Goal: Navigation & Orientation: Find specific page/section

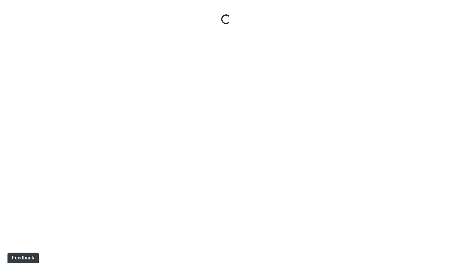
select select "37xGgjA7i9Vw4XtMmYgQ1y"
select select "h3ebyGk32eUmSzz99H473o"
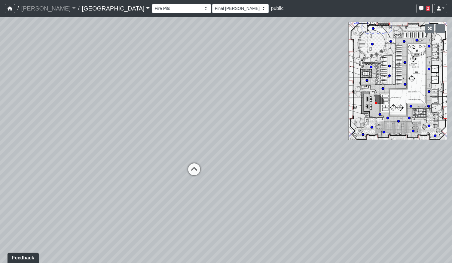
drag, startPoint x: 311, startPoint y: 145, endPoint x: 169, endPoint y: 146, distance: 142.8
click at [136, 150] on div "Loading... Grilling Area 1 Loading... Entrance Pergola 4 Loading... Poolside 7" at bounding box center [226, 140] width 452 height 246
drag, startPoint x: 346, startPoint y: 144, endPoint x: 151, endPoint y: 145, distance: 194.8
click at [90, 148] on div "Loading... Grilling Area 1 Loading... Entrance Pergola 4 Loading... Poolside 7" at bounding box center [226, 140] width 452 height 246
drag, startPoint x: 261, startPoint y: 137, endPoint x: 258, endPoint y: 139, distance: 4.0
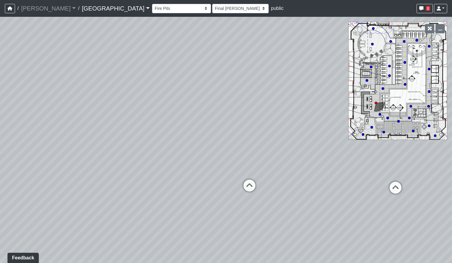
click at [258, 139] on div "Loading... Grilling Area 1 Loading... Entrance Pergola 4 Loading... Poolside 7" at bounding box center [226, 140] width 452 height 246
drag, startPoint x: 209, startPoint y: 140, endPoint x: 332, endPoint y: 147, distance: 123.4
click at [334, 145] on div "Loading... Grilling Area 1 Loading... Entrance Pergola 4 Loading... Poolside 7" at bounding box center [226, 140] width 452 height 246
drag, startPoint x: 319, startPoint y: 148, endPoint x: 169, endPoint y: 146, distance: 149.7
click at [169, 146] on div "Loading... Grilling Area 1 Loading... Entrance Pergola 4 Loading... Poolside 7" at bounding box center [226, 140] width 452 height 246
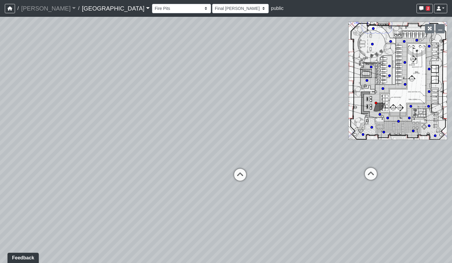
drag, startPoint x: 399, startPoint y: 122, endPoint x: 232, endPoint y: 188, distance: 179.4
click at [399, 122] on circle at bounding box center [398, 121] width 2 height 2
select select "qPF58Gj19tdZKxXjctCZ5B"
select select "h3ebyGk32eUmSzz99H473o"
drag, startPoint x: 320, startPoint y: 123, endPoint x: 99, endPoint y: 133, distance: 222.0
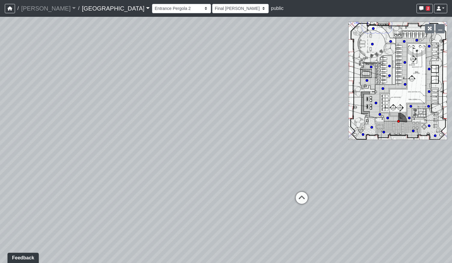
click at [99, 133] on div "Loading... Grilling Area 1 Loading... Entrance Pergola 4 Loading... Poolside 7 …" at bounding box center [226, 140] width 452 height 246
drag, startPoint x: 252, startPoint y: 139, endPoint x: 111, endPoint y: 139, distance: 141.0
click at [106, 140] on div "Loading... Grilling Area 1 Loading... Entrance Pergola 4 Loading... Poolside 7 …" at bounding box center [226, 140] width 452 height 246
drag, startPoint x: 257, startPoint y: 138, endPoint x: 147, endPoint y: 143, distance: 109.8
click at [67, 143] on div "Loading... Grilling Area 1 Loading... Entrance Pergola 4 Loading... Poolside 7 …" at bounding box center [226, 140] width 452 height 246
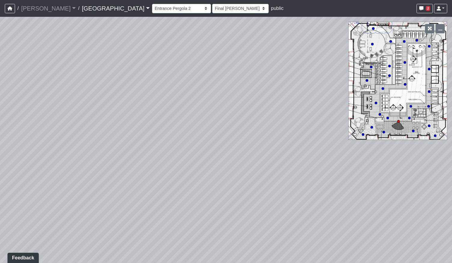
drag, startPoint x: 279, startPoint y: 168, endPoint x: 136, endPoint y: 124, distance: 150.0
click at [131, 123] on div "Loading... Grilling Area 1 Loading... Entrance Pergola 4 Loading... Poolside 7 …" at bounding box center [226, 140] width 452 height 246
drag, startPoint x: 304, startPoint y: 140, endPoint x: 392, endPoint y: 173, distance: 94.0
click at [392, 173] on div "Loading... Grilling Area 1 Loading... Entrance Pergola 4 Loading... Poolside 7 …" at bounding box center [226, 140] width 452 height 246
drag, startPoint x: 172, startPoint y: 161, endPoint x: 214, endPoint y: 161, distance: 42.1
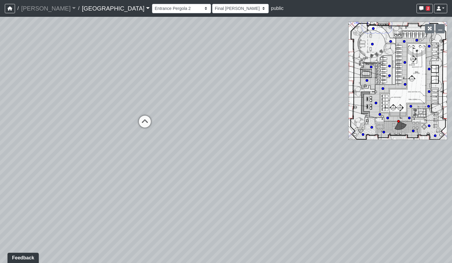
click at [214, 161] on div "Loading... Grilling Area 1 Loading... Entrance Pergola 4 Loading... Poolside 7 …" at bounding box center [226, 140] width 452 height 246
click at [140, 125] on icon at bounding box center [145, 125] width 18 height 18
select select "5YdP8s9J1uMCwQbH227TJn"
select select "h3ebyGk32eUmSzz99H473o"
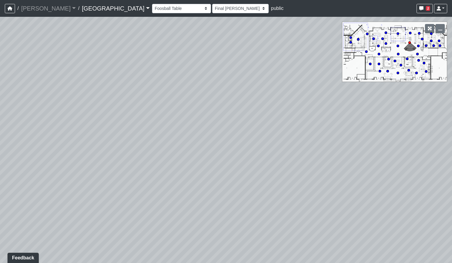
drag, startPoint x: 261, startPoint y: 143, endPoint x: 90, endPoint y: 159, distance: 171.8
click at [76, 161] on div "Loading... Grilling Area 1 Loading... Entrance Pergola 4 Loading... Poolside 7 …" at bounding box center [226, 140] width 452 height 246
drag, startPoint x: 295, startPoint y: 141, endPoint x: 99, endPoint y: 124, distance: 196.4
click at [88, 122] on div "Loading... Grilling Area 1 Loading... Entrance Pergola 4 Loading... Poolside 7 …" at bounding box center [226, 140] width 452 height 246
drag, startPoint x: 339, startPoint y: 144, endPoint x: 148, endPoint y: 150, distance: 191.0
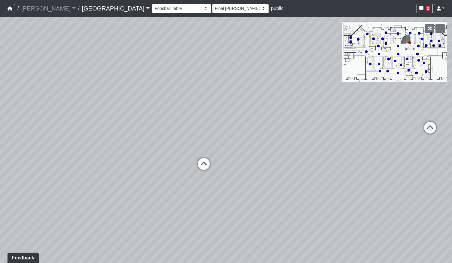
click at [123, 146] on div "Loading... Grilling Area 1 Loading... Entrance Pergola 4 Loading... Poolside 7 …" at bounding box center [226, 140] width 452 height 246
drag, startPoint x: 365, startPoint y: 158, endPoint x: 189, endPoint y: 161, distance: 176.5
click at [189, 161] on div "Loading... Grilling Area 1 Loading... Entrance Pergola 4 Loading... Poolside 7 …" at bounding box center [226, 140] width 452 height 246
drag, startPoint x: 164, startPoint y: 167, endPoint x: 337, endPoint y: 170, distance: 172.9
click at [337, 170] on div "Loading... Grilling Area 1 Loading... Entrance Pergola 4 Loading... Poolside 7 …" at bounding box center [226, 140] width 452 height 246
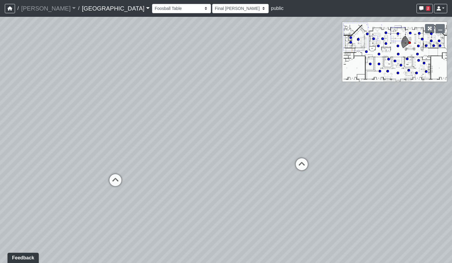
drag, startPoint x: 97, startPoint y: 177, endPoint x: 267, endPoint y: 167, distance: 170.1
click at [267, 167] on div "Loading... Grilling Area 1 Loading... Entrance Pergola 4 Loading... Poolside 7 …" at bounding box center [226, 140] width 452 height 246
drag, startPoint x: 114, startPoint y: 180, endPoint x: 305, endPoint y: 173, distance: 191.3
click at [114, 180] on icon at bounding box center [115, 183] width 18 height 18
select select "8wm9MnJtpJPgxGZkoe9s2K"
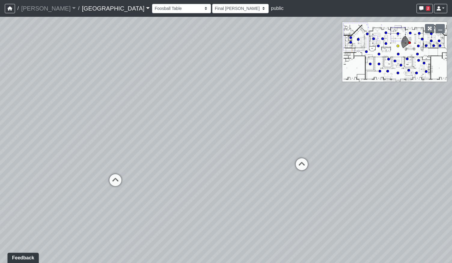
select select "h3ebyGk32eUmSzz99H473o"
click at [160, 151] on div "Loading... Grilling Area 1 Loading... Entrance Pergola 4 Loading... Poolside 7 …" at bounding box center [226, 140] width 452 height 246
drag, startPoint x: 310, startPoint y: 131, endPoint x: 234, endPoint y: 136, distance: 75.9
click at [234, 136] on div "Loading... Grilling Area 1 Loading... Entrance Pergola 4 Loading... Poolside 7 …" at bounding box center [226, 140] width 452 height 246
drag, startPoint x: 220, startPoint y: 148, endPoint x: 253, endPoint y: 165, distance: 37.1
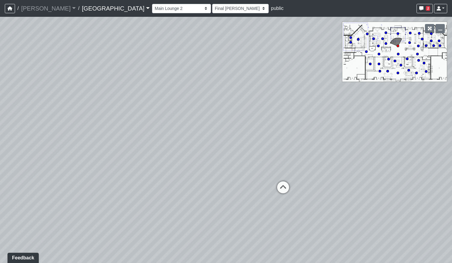
click at [253, 165] on div "Loading... Grilling Area 1 Loading... Entrance Pergola 4 Loading... Poolside 7 …" at bounding box center [226, 140] width 452 height 246
drag, startPoint x: 207, startPoint y: 150, endPoint x: 260, endPoint y: 145, distance: 53.4
click at [260, 145] on div "Loading... Grilling Area 1 Loading... Entrance Pergola 4 Loading... Poolside 7 …" at bounding box center [226, 140] width 452 height 246
click at [57, 196] on icon at bounding box center [55, 201] width 18 height 18
select select "nvS5Qoo4jEJcuhprzpoMAu"
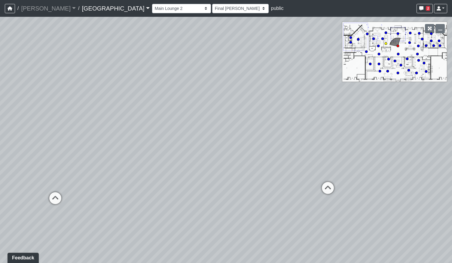
select select "h3ebyGk32eUmSzz99H473o"
drag, startPoint x: 236, startPoint y: 154, endPoint x: 174, endPoint y: 154, distance: 61.6
click at [174, 154] on div "Loading... Grilling Area 1 Loading... Entrance Pergola 4 Loading... Poolside 7 …" at bounding box center [226, 140] width 452 height 246
drag, startPoint x: 277, startPoint y: 141, endPoint x: 280, endPoint y: 151, distance: 10.2
click at [277, 141] on icon at bounding box center [275, 140] width 18 height 18
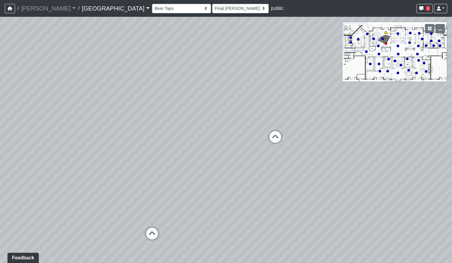
select select "udEX2YWNPeTD5resjGsNFx"
select select "h3ebyGk32eUmSzz99H473o"
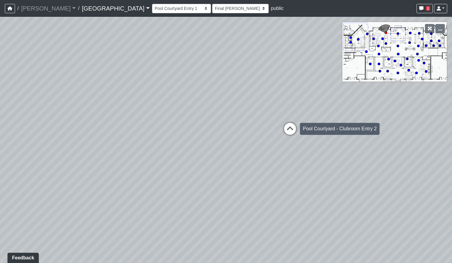
click at [290, 133] on icon at bounding box center [290, 132] width 18 height 18
select select "mVhNpWoqqtcJLUh4fT9MXm"
select select "h3ebyGk32eUmSzz99H473o"
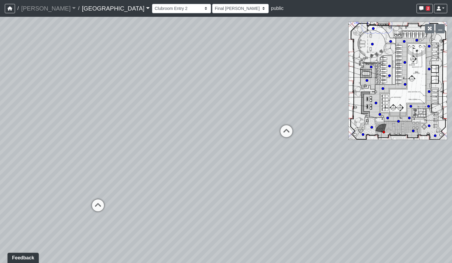
drag, startPoint x: 181, startPoint y: 171, endPoint x: 169, endPoint y: 154, distance: 20.8
click at [216, 166] on div "Loading... Grilling Area 1 Loading... Entrance Pergola 4 Loading... Poolside 7 …" at bounding box center [226, 140] width 452 height 246
drag, startPoint x: 321, startPoint y: 199, endPoint x: 144, endPoint y: 198, distance: 176.7
click at [144, 198] on div "Loading... Grilling Area 1 Loading... Entrance Pergola 4 Loading... Poolside 7 …" at bounding box center [226, 140] width 452 height 246
drag, startPoint x: 124, startPoint y: 157, endPoint x: 248, endPoint y: 159, distance: 124.1
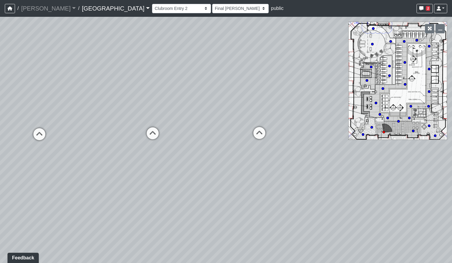
click at [106, 167] on div "Loading... Grilling Area 1 Loading... Entrance Pergola 4 Loading... Poolside 7 …" at bounding box center [226, 140] width 452 height 246
drag, startPoint x: 264, startPoint y: 158, endPoint x: 41, endPoint y: 163, distance: 224.0
click at [41, 163] on div "Loading... Grilling Area 1 Loading... Entrance Pergola 4 Loading... Poolside 7 …" at bounding box center [226, 140] width 452 height 246
drag, startPoint x: 217, startPoint y: 163, endPoint x: 374, endPoint y: 160, distance: 157.2
click at [385, 158] on div "Loading... Grilling Area 1 Loading... Entrance Pergola 4 Loading... Poolside 7 …" at bounding box center [226, 140] width 452 height 246
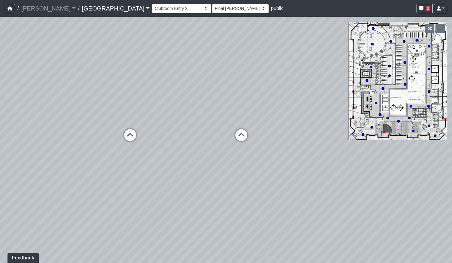
drag, startPoint x: 140, startPoint y: 161, endPoint x: 170, endPoint y: 163, distance: 30.2
click at [170, 163] on div "Loading... Grilling Area 1 Loading... Entrance Pergola 4 Loading... Poolside 7 …" at bounding box center [226, 140] width 452 height 246
drag, startPoint x: 319, startPoint y: 164, endPoint x: 164, endPoint y: 157, distance: 155.2
click at [148, 157] on div "Loading... Grilling Area 1 Loading... Entrance Pergola 4 Loading... Poolside 7 …" at bounding box center [226, 140] width 452 height 246
drag, startPoint x: 262, startPoint y: 158, endPoint x: 172, endPoint y: 144, distance: 91.6
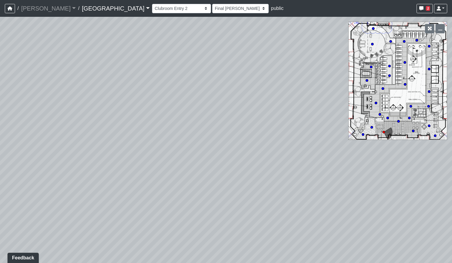
click at [172, 144] on div "Loading... Grilling Area 1 Loading... Entrance Pergola 4 Loading... Poolside 7 …" at bounding box center [226, 140] width 452 height 246
drag, startPoint x: 107, startPoint y: 133, endPoint x: 258, endPoint y: 165, distance: 154.5
click at [258, 165] on div "Loading... Grilling Area 1 Loading... Entrance Pergola 4 Loading... Poolside 7 …" at bounding box center [226, 140] width 452 height 246
drag, startPoint x: 52, startPoint y: 147, endPoint x: 259, endPoint y: 141, distance: 207.5
click at [259, 141] on div "Loading... Grilling Area 1 Loading... Entrance Pergola 4 Loading... Poolside 7 …" at bounding box center [226, 140] width 452 height 246
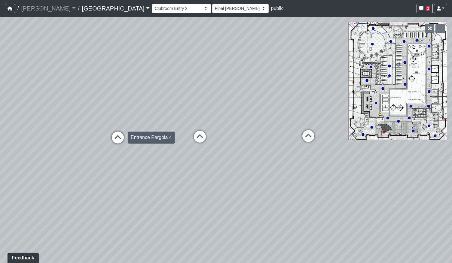
click at [120, 138] on icon at bounding box center [118, 141] width 18 height 18
select select "jZDG7L9E933XaJqVWFJ8Me"
select select "h3ebyGk32eUmSzz99H473o"
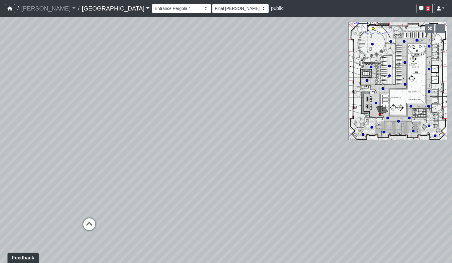
click at [373, 28] on circle at bounding box center [373, 28] width 2 height 2
select select "bp6eZf2t8AY9XxgWzxsDS7"
select select "h3ebyGk32eUmSzz99H473o"
click at [154, 9] on select "Breezeway Entry Fireplace 1 Fireplace 2 Gate Golf Holes Shade Sails Sidewalk 1 …" at bounding box center [181, 8] width 59 height 9
click at [152, 4] on select "Breezeway Entry Fireplace 1 Fireplace 2 Gate Golf Holes Shade Sails Sidewalk 1 …" at bounding box center [181, 8] width 59 height 9
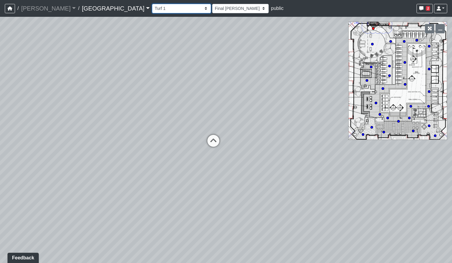
select select "2jicNWr27qU7rxn3ZrGhh6"
select select "h3ebyGk32eUmSzz99H473o"
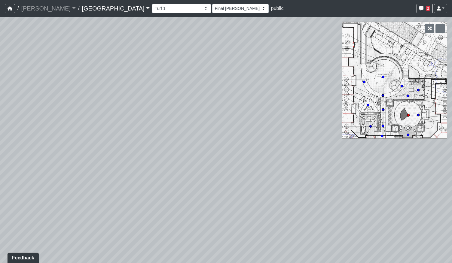
drag, startPoint x: 114, startPoint y: 164, endPoint x: 268, endPoint y: 157, distance: 154.7
click at [268, 157] on div "Loading... Grilling Area 1 Loading... Entrance Pergola 4 Loading... Poolside 7 …" at bounding box center [226, 140] width 452 height 246
drag, startPoint x: 189, startPoint y: 145, endPoint x: 307, endPoint y: 149, distance: 118.2
click at [310, 149] on div "Loading... Grilling Area 1 Loading... Entrance Pergola 4 Loading... Poolside 7 …" at bounding box center [226, 140] width 452 height 246
drag, startPoint x: 108, startPoint y: 139, endPoint x: 330, endPoint y: 121, distance: 222.5
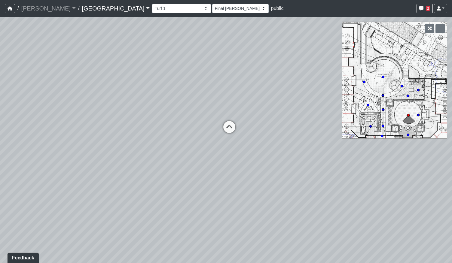
click at [330, 121] on div "Loading... Grilling Area 1 Loading... Entrance Pergola 4 Loading... Poolside 7 …" at bounding box center [226, 140] width 452 height 246
drag, startPoint x: 278, startPoint y: 189, endPoint x: 239, endPoint y: 175, distance: 41.3
click at [150, 178] on div "Loading... Grilling Area 1 Loading... Entrance Pergola 4 Loading... Poolside 7 …" at bounding box center [226, 140] width 452 height 246
drag, startPoint x: 299, startPoint y: 173, endPoint x: 179, endPoint y: 168, distance: 120.6
click at [146, 170] on div "Loading... Grilling Area 1 Loading... Entrance Pergola 4 Loading... Poolside 7 …" at bounding box center [226, 140] width 452 height 246
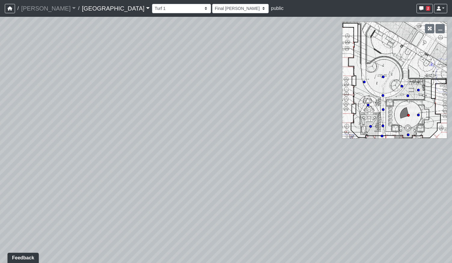
drag, startPoint x: 284, startPoint y: 172, endPoint x: 133, endPoint y: 169, distance: 150.3
click at [132, 169] on div "Loading... Grilling Area 1 Loading... Entrance Pergola 4 Loading... Poolside 7 …" at bounding box center [226, 140] width 452 height 246
drag, startPoint x: 295, startPoint y: 178, endPoint x: 86, endPoint y: 169, distance: 209.7
click at [86, 169] on div "Loading... Grilling Area 1 Loading... Entrance Pergola 4 Loading... Poolside 7 …" at bounding box center [226, 140] width 452 height 246
drag, startPoint x: 323, startPoint y: 165, endPoint x: 100, endPoint y: 170, distance: 223.7
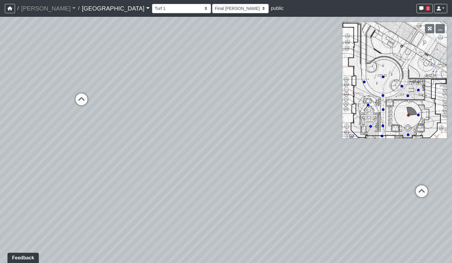
click at [75, 171] on div "Loading... Grilling Area 1 Loading... Entrance Pergola 4 Loading... Poolside 7 …" at bounding box center [226, 140] width 452 height 246
drag, startPoint x: 284, startPoint y: 161, endPoint x: 148, endPoint y: 169, distance: 136.4
click at [131, 176] on div "Loading... Grilling Area 1 Loading... Entrance Pergola 4 Loading... Poolside 7 …" at bounding box center [226, 140] width 452 height 246
drag, startPoint x: 318, startPoint y: 174, endPoint x: 111, endPoint y: 166, distance: 207.9
click at [111, 166] on div "Loading... Grilling Area 1 Loading... Entrance Pergola 4 Loading... Poolside 7 …" at bounding box center [226, 140] width 452 height 246
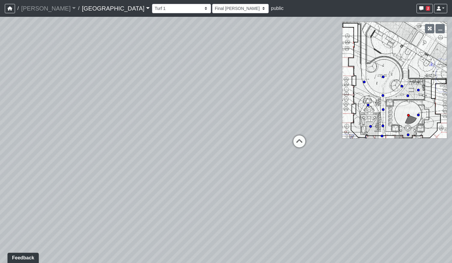
drag, startPoint x: 295, startPoint y: 160, endPoint x: 229, endPoint y: 196, distance: 74.6
click at [230, 200] on div "Loading... Grilling Area 1 Loading... Entrance Pergola 4 Loading... Poolside 7 …" at bounding box center [226, 140] width 452 height 246
drag, startPoint x: 262, startPoint y: 177, endPoint x: 221, endPoint y: 163, distance: 43.1
click at [221, 163] on div "Loading... Grilling Area 1 Loading... Entrance Pergola 4 Loading... Poolside 7 …" at bounding box center [226, 140] width 452 height 246
drag, startPoint x: 167, startPoint y: 173, endPoint x: 314, endPoint y: 201, distance: 149.3
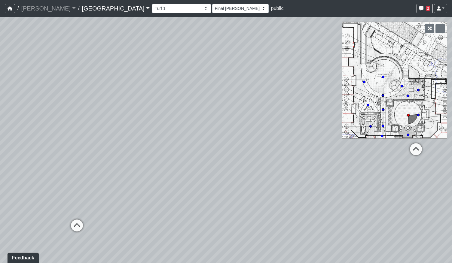
click at [326, 202] on div "Loading... Grilling Area 1 Loading... Entrance Pergola 4 Loading... Poolside 7 …" at bounding box center [226, 140] width 452 height 246
drag, startPoint x: 311, startPoint y: 174, endPoint x: 99, endPoint y: 173, distance: 212.8
click at [96, 175] on div "Loading... Grilling Area 1 Loading... Entrance Pergola 4 Loading... Poolside 7 …" at bounding box center [226, 140] width 452 height 246
drag, startPoint x: 324, startPoint y: 173, endPoint x: 175, endPoint y: 134, distance: 154.2
click at [79, 157] on div "Loading... Grilling Area 1 Loading... Entrance Pergola 4 Loading... Poolside 7 …" at bounding box center [226, 140] width 452 height 246
